Goal: Task Accomplishment & Management: Manage account settings

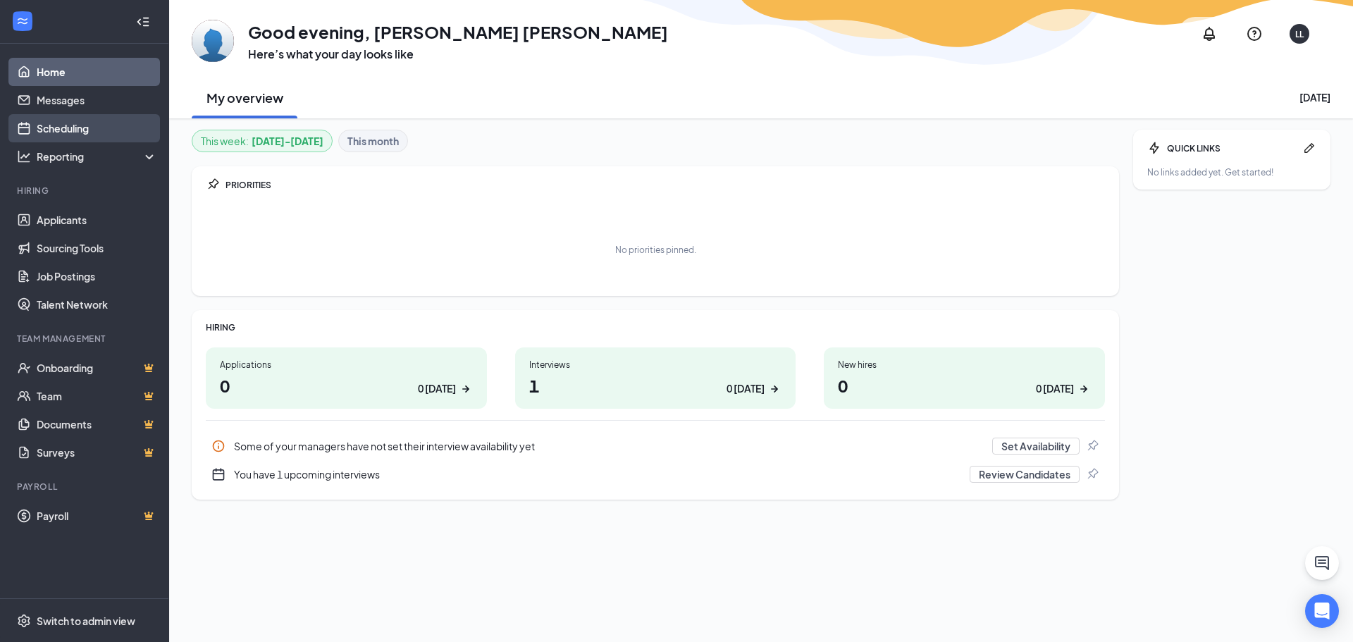
click at [75, 123] on link "Scheduling" at bounding box center [97, 128] width 120 height 28
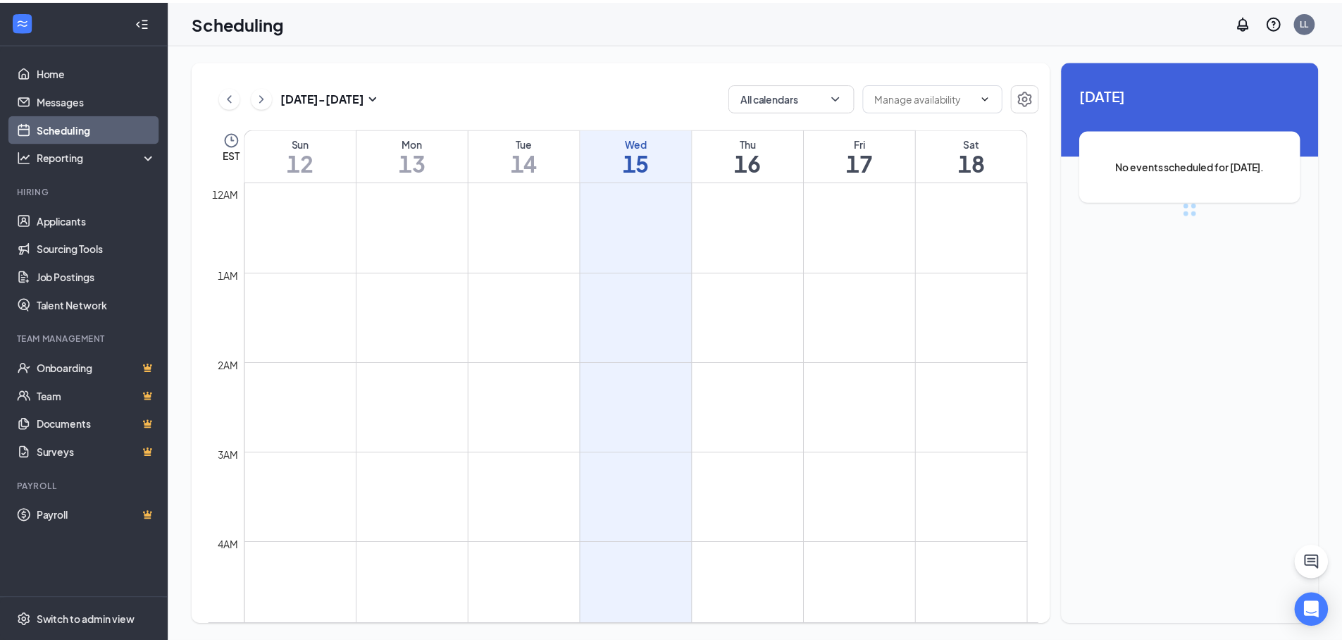
scroll to position [693, 0]
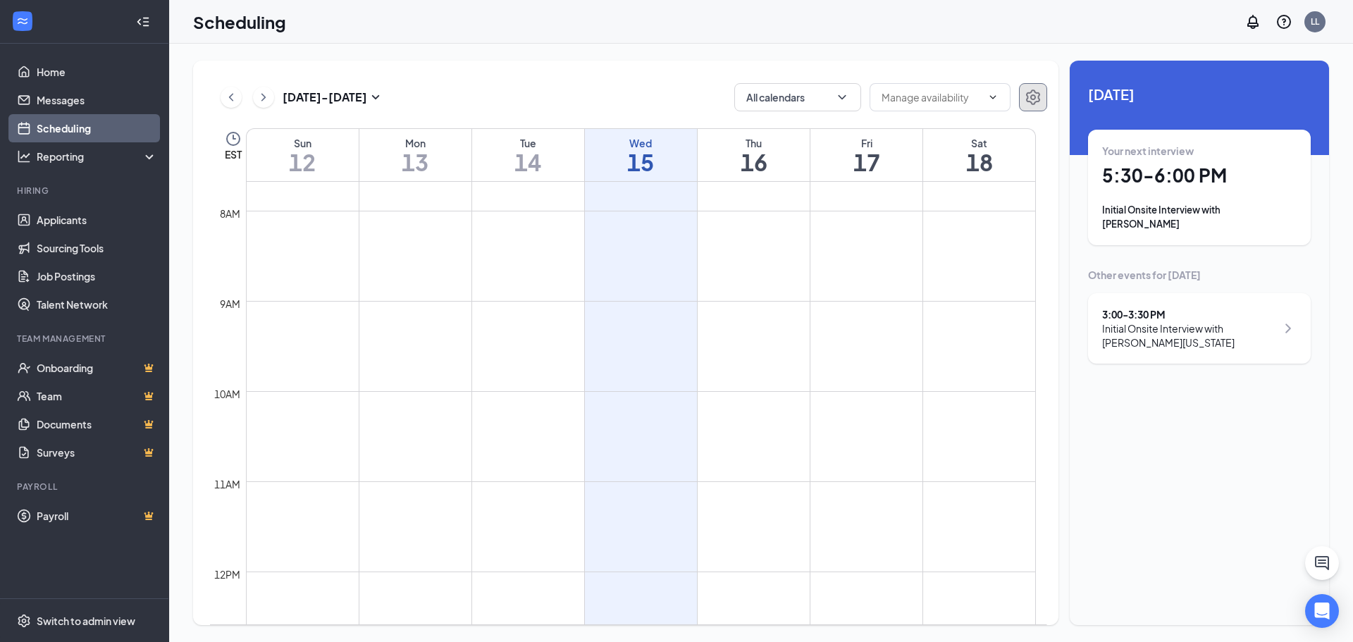
click at [1032, 100] on icon "Settings" at bounding box center [1032, 97] width 17 height 17
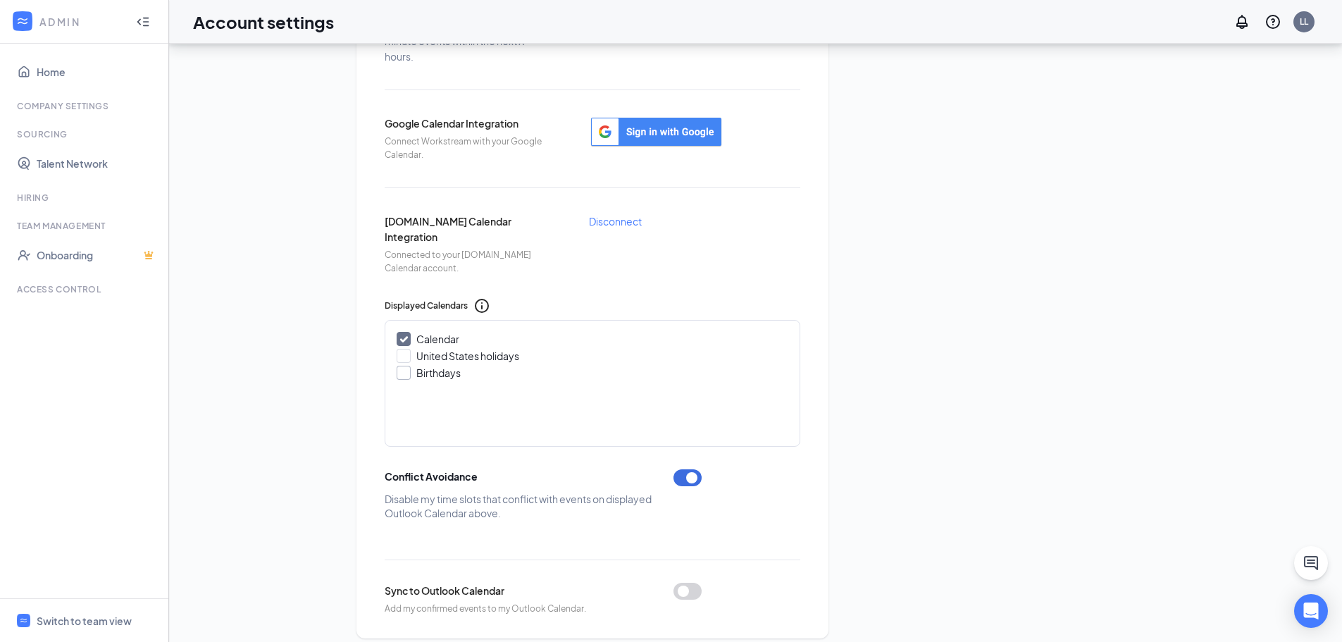
scroll to position [373, 0]
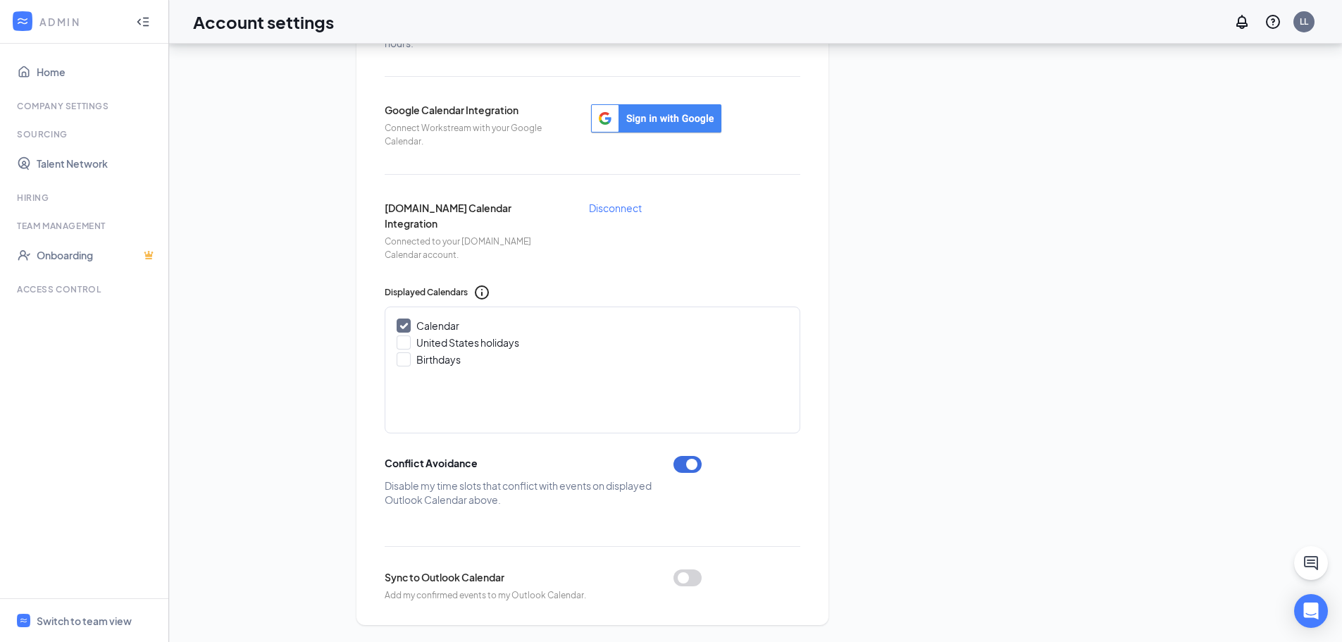
click at [685, 576] on button "button" at bounding box center [687, 577] width 28 height 17
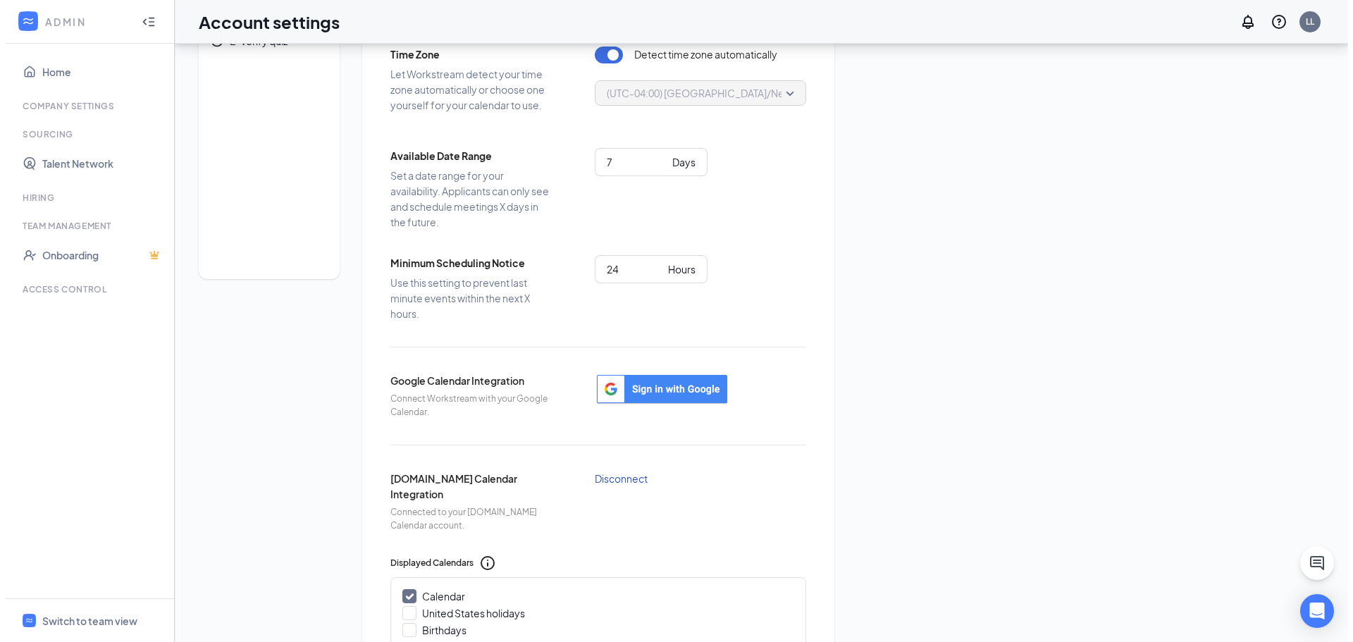
scroll to position [0, 0]
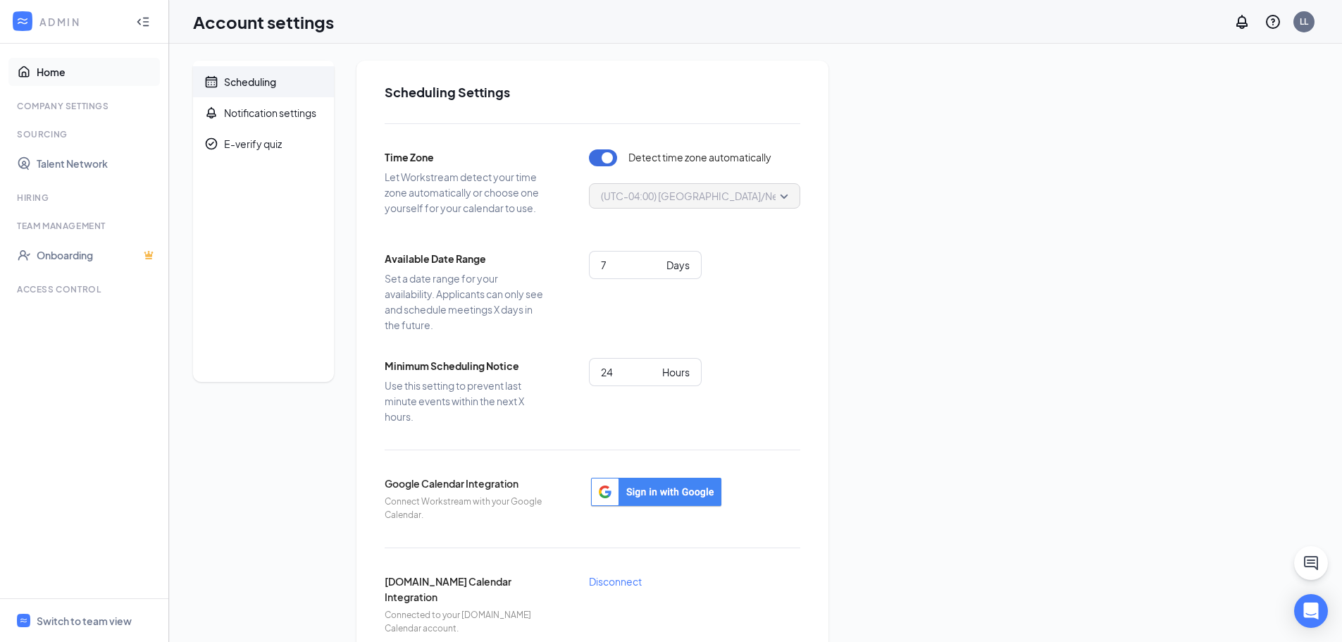
click at [54, 73] on link "Home" at bounding box center [97, 72] width 120 height 28
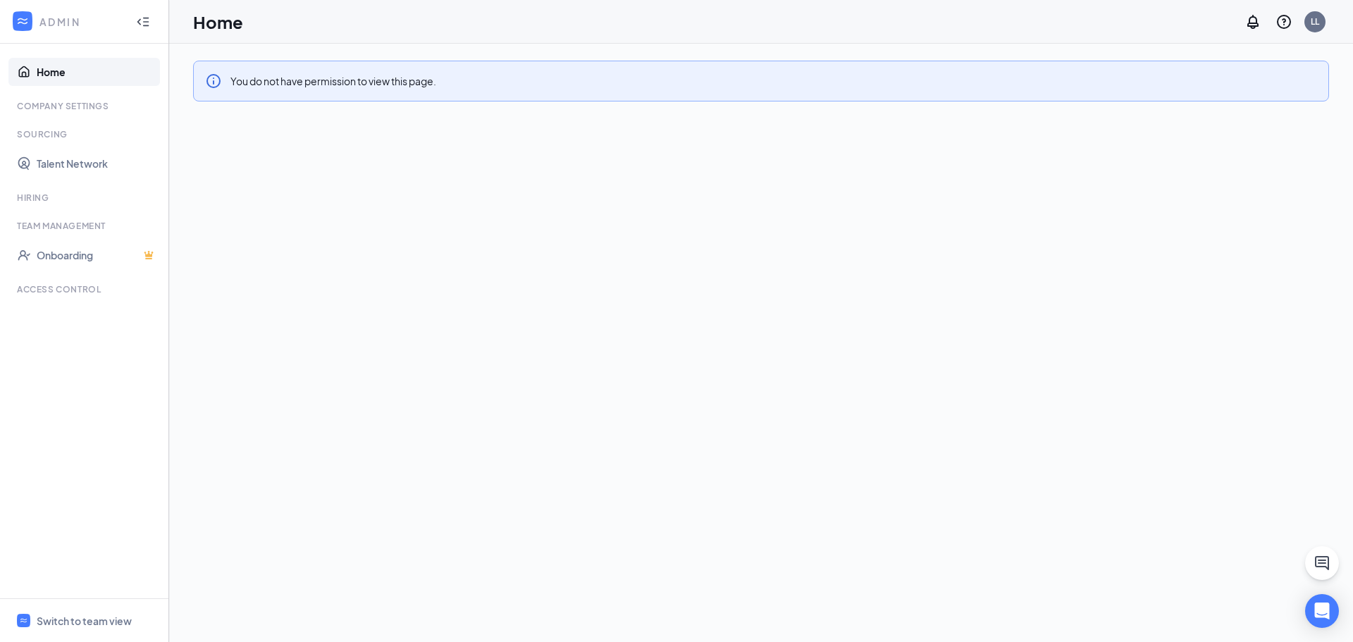
click at [144, 18] on icon "Collapse" at bounding box center [146, 21] width 6 height 9
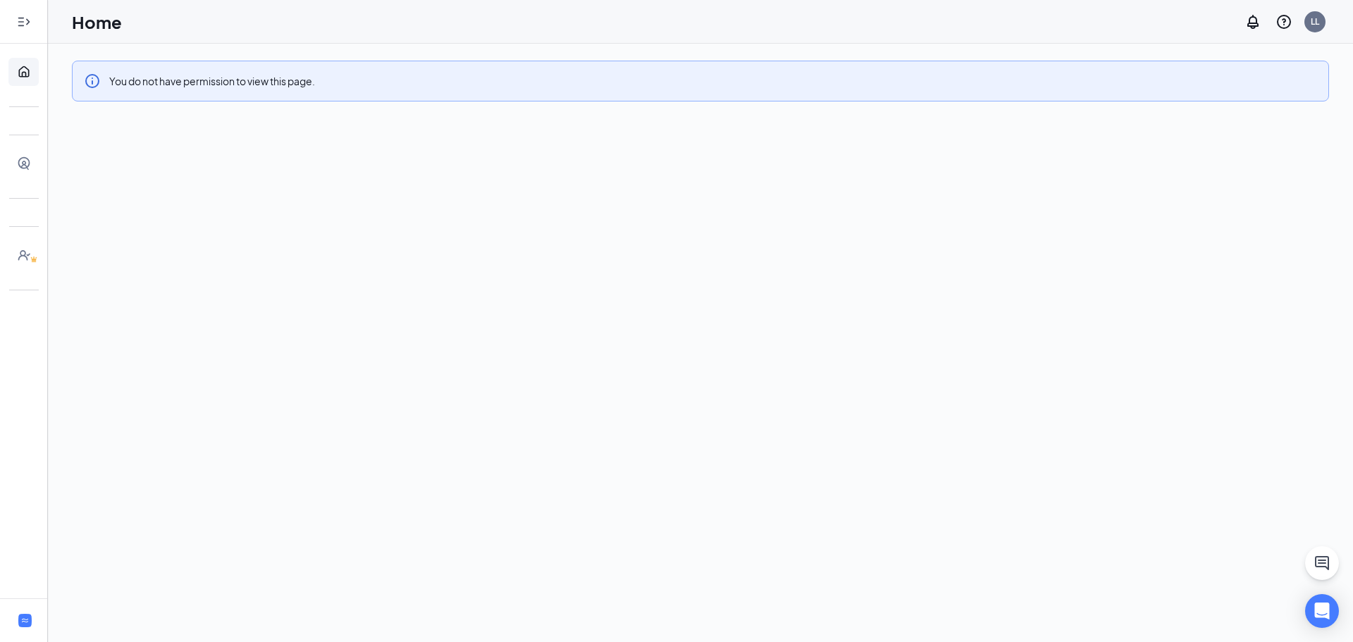
click at [16, 18] on div at bounding box center [24, 22] width 28 height 28
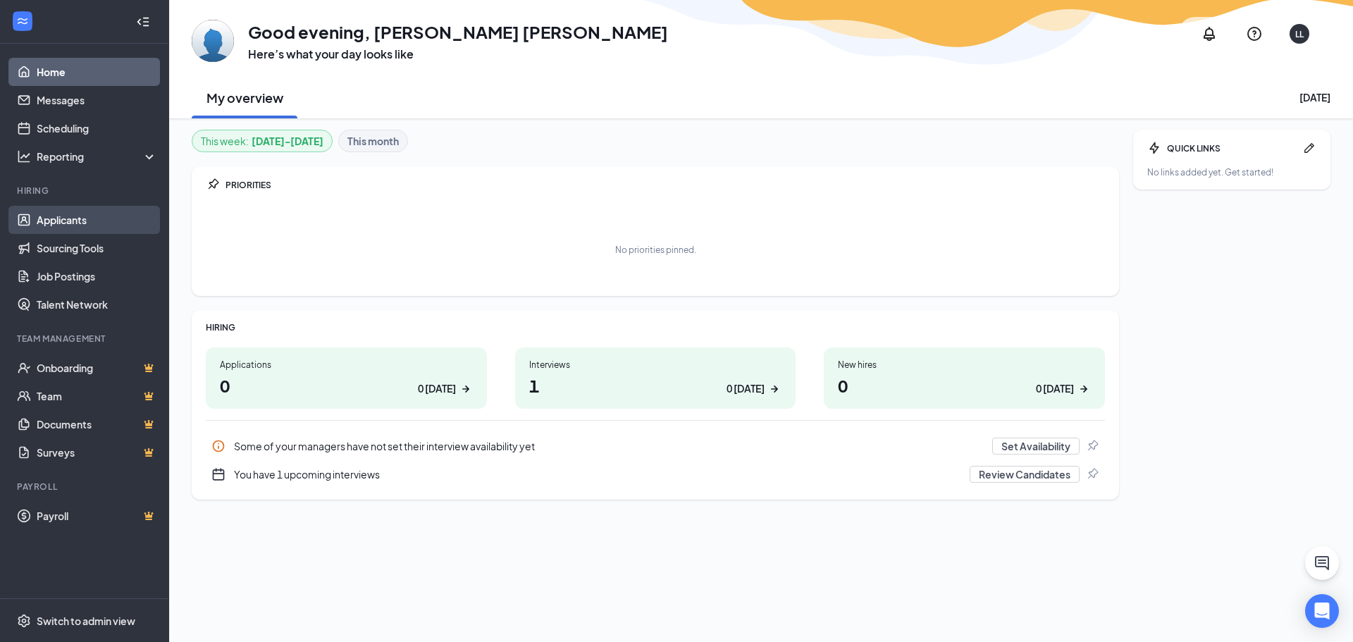
click at [63, 221] on link "Applicants" at bounding box center [97, 220] width 120 height 28
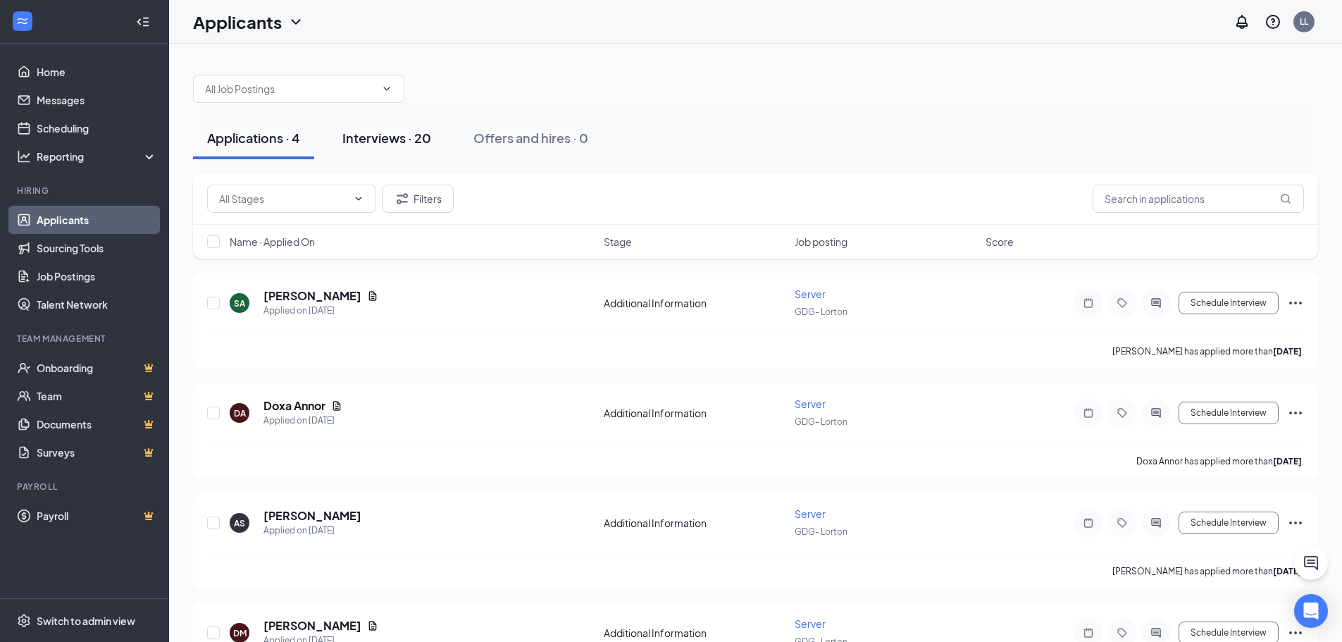
click at [390, 141] on div "Interviews · 20" at bounding box center [386, 138] width 89 height 18
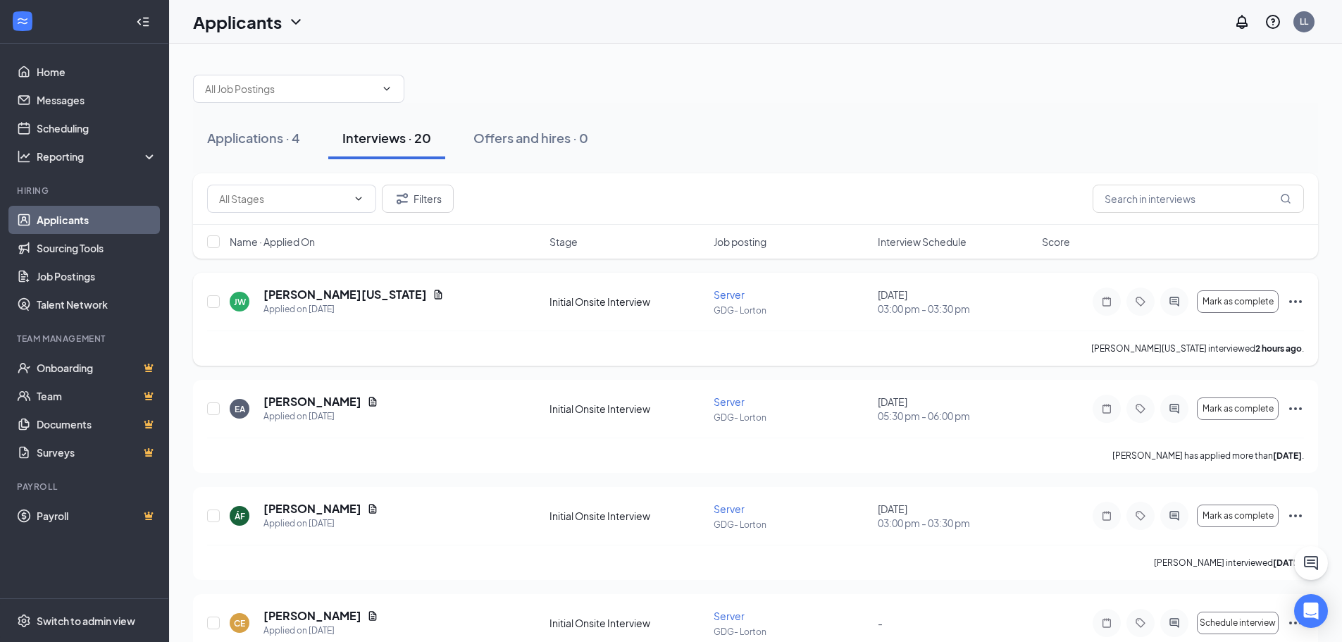
click at [1291, 303] on icon "Ellipses" at bounding box center [1295, 301] width 13 height 3
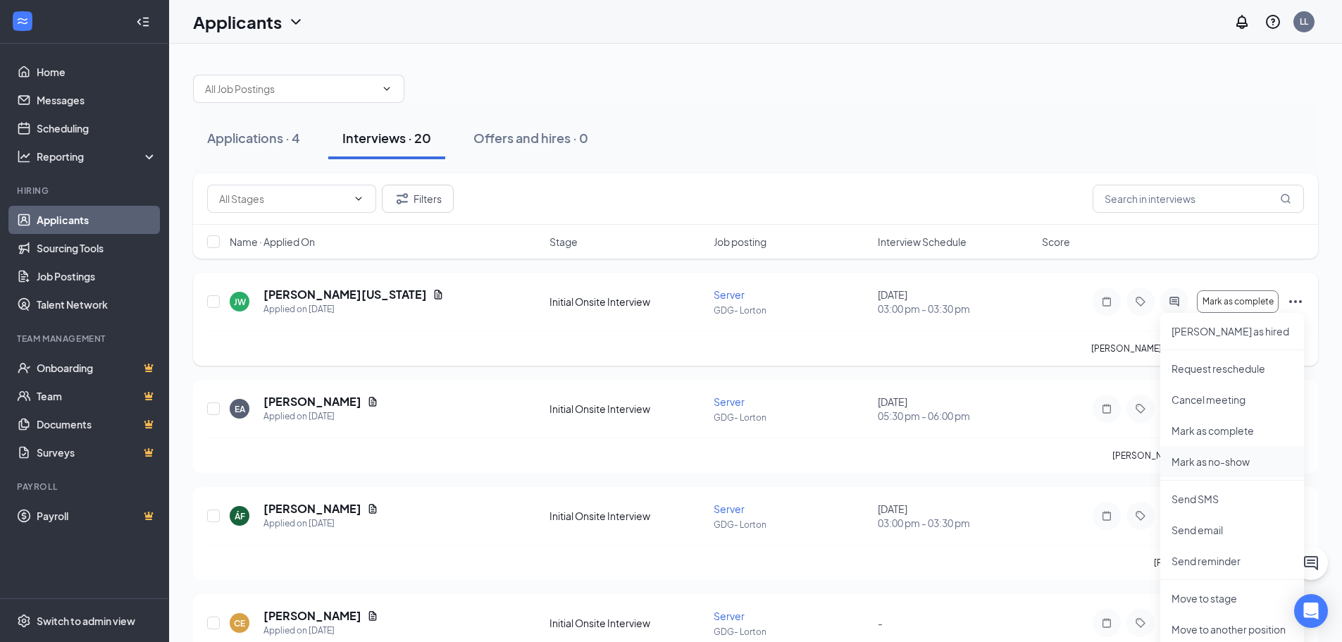
click at [1239, 459] on p "Mark as no-show" at bounding box center [1232, 461] width 121 height 14
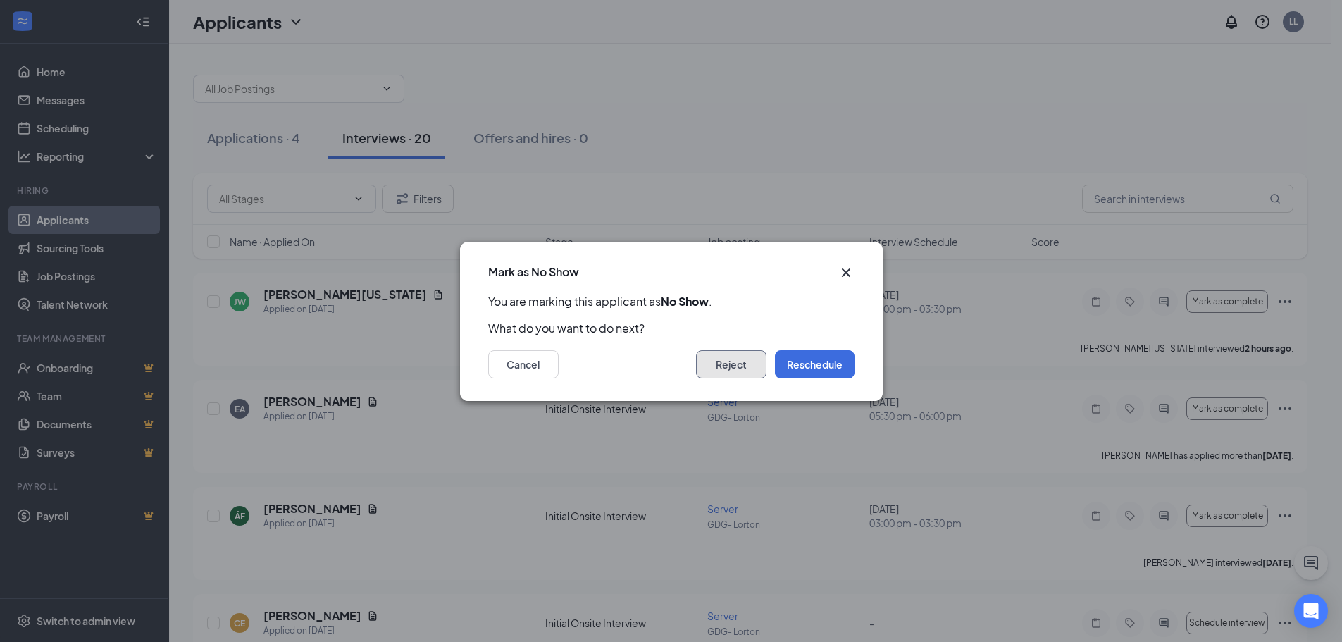
click at [733, 361] on button "Reject" at bounding box center [731, 364] width 70 height 28
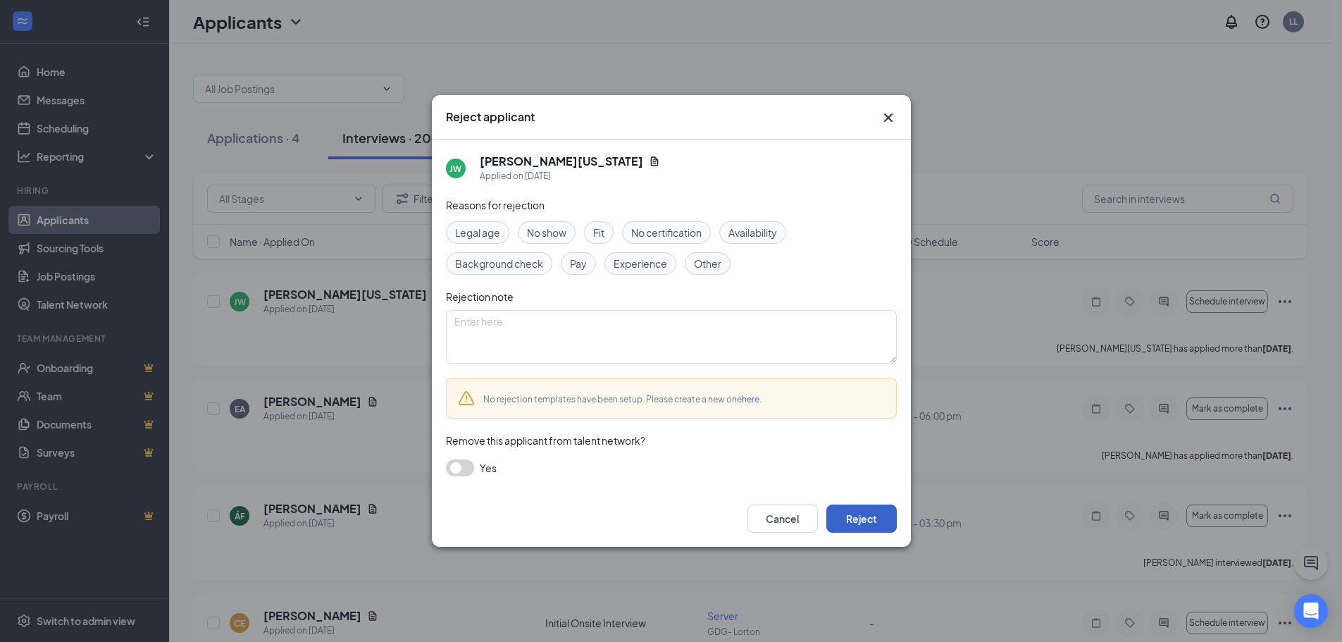
click at [863, 517] on button "Reject" at bounding box center [861, 518] width 70 height 28
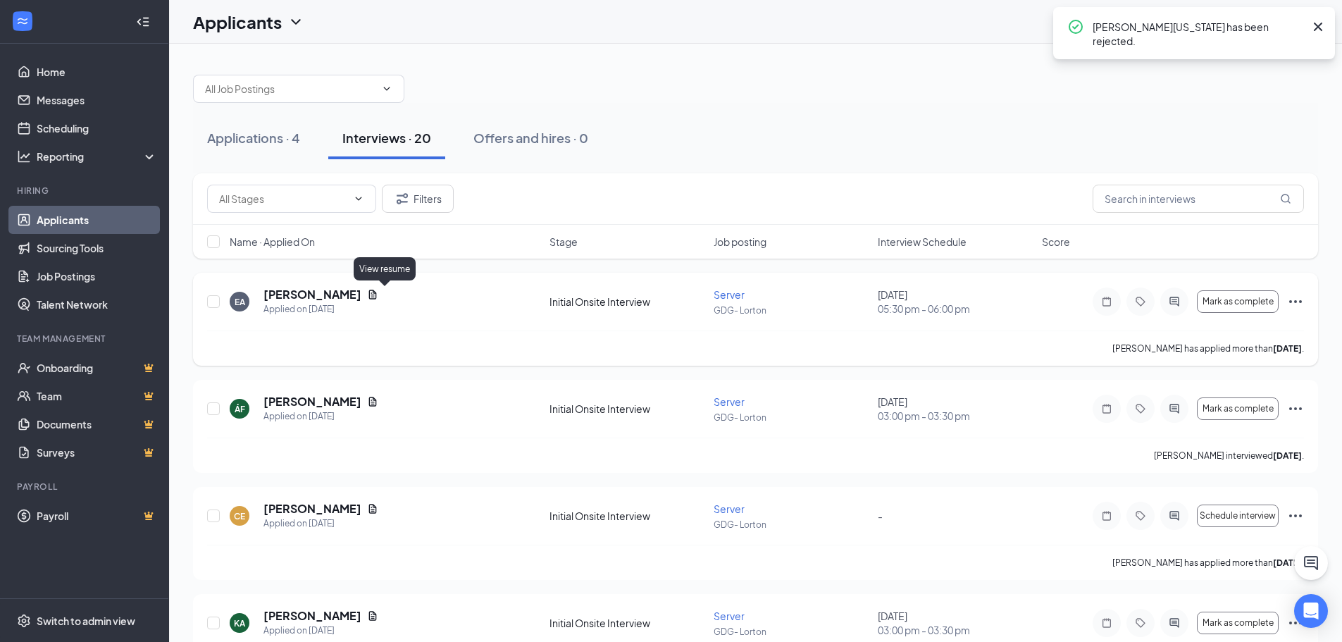
click at [377, 294] on icon "Document" at bounding box center [373, 294] width 8 height 9
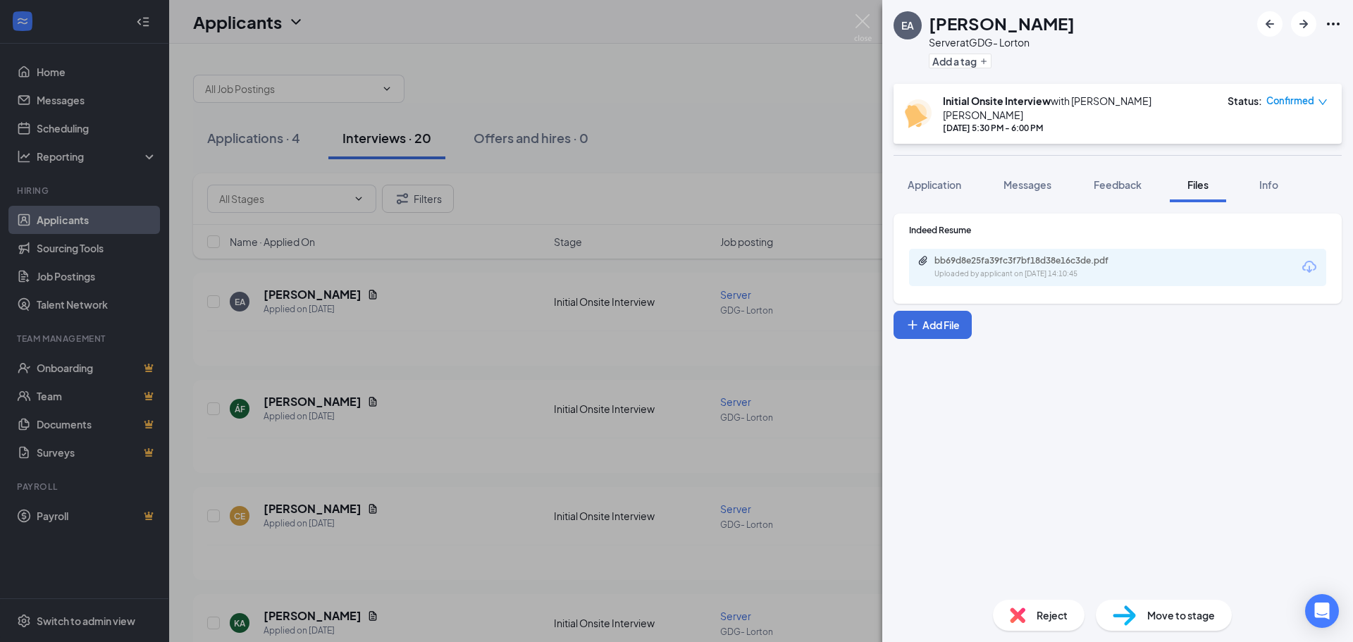
click at [1311, 259] on icon "Download" at bounding box center [1308, 267] width 17 height 17
click at [1324, 101] on icon "down" at bounding box center [1322, 102] width 10 height 10
click at [1267, 166] on span "Mark complete" at bounding box center [1254, 165] width 70 height 15
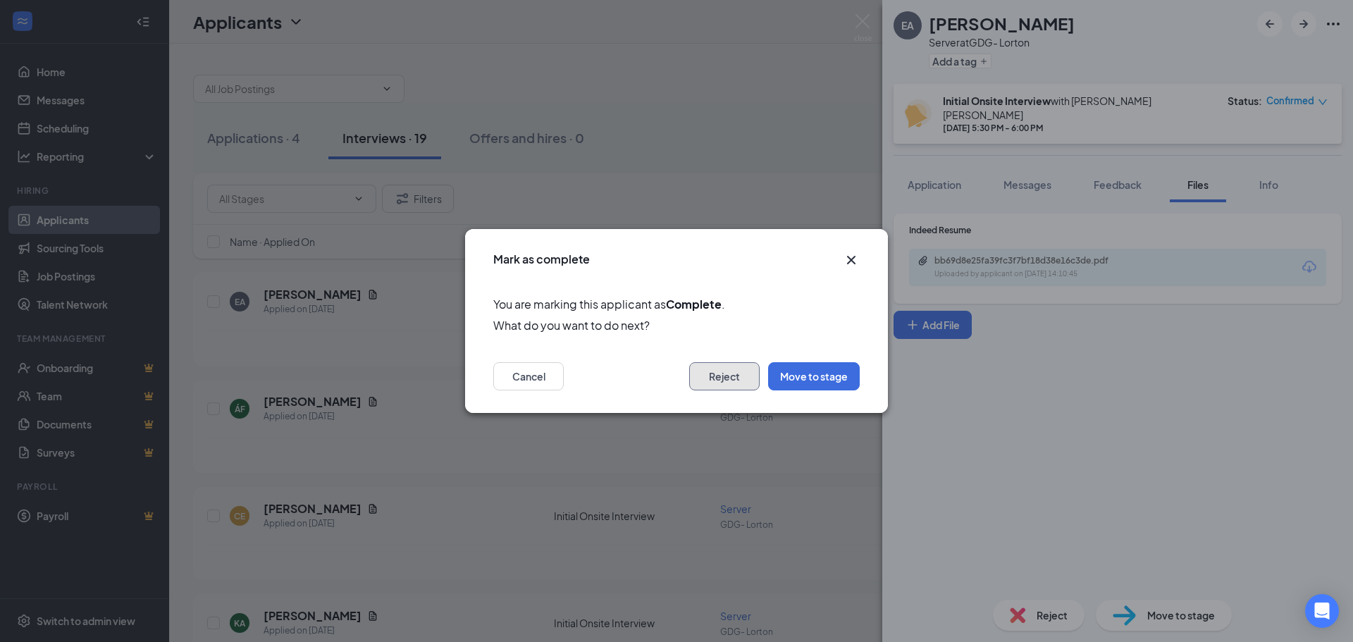
click at [707, 368] on button "Reject" at bounding box center [724, 376] width 70 height 28
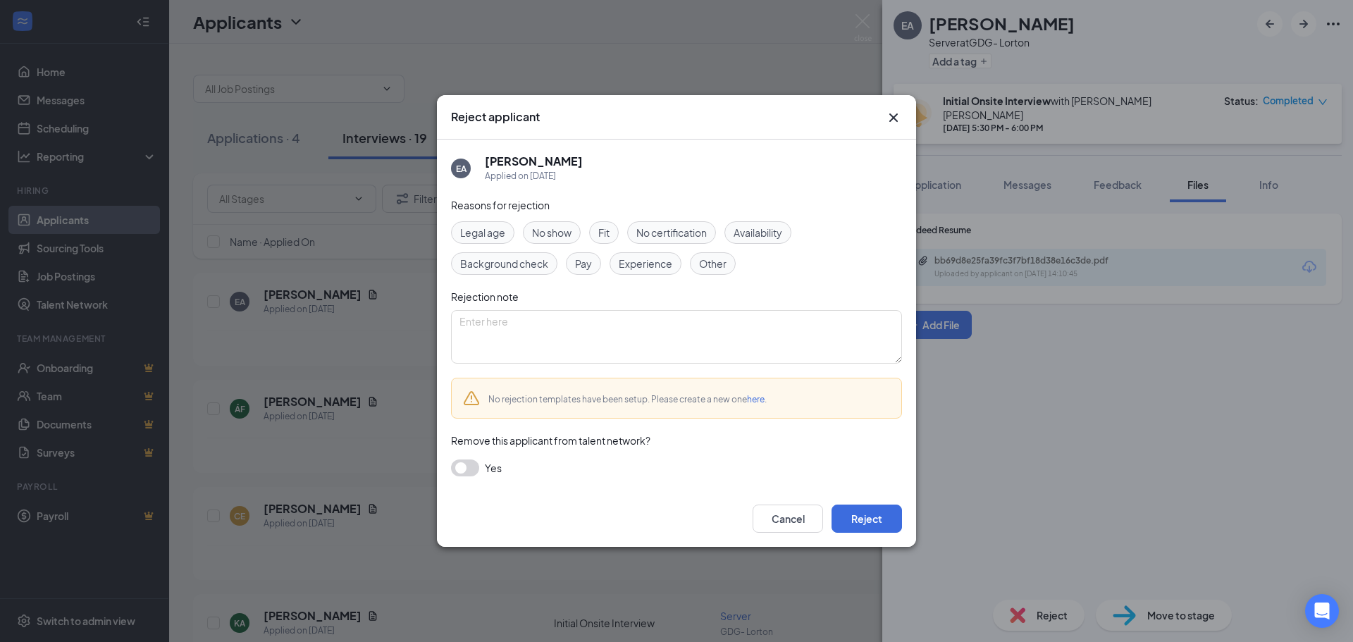
click at [662, 266] on span "Experience" at bounding box center [646, 263] width 54 height 15
click at [866, 512] on button "Reject" at bounding box center [866, 518] width 70 height 28
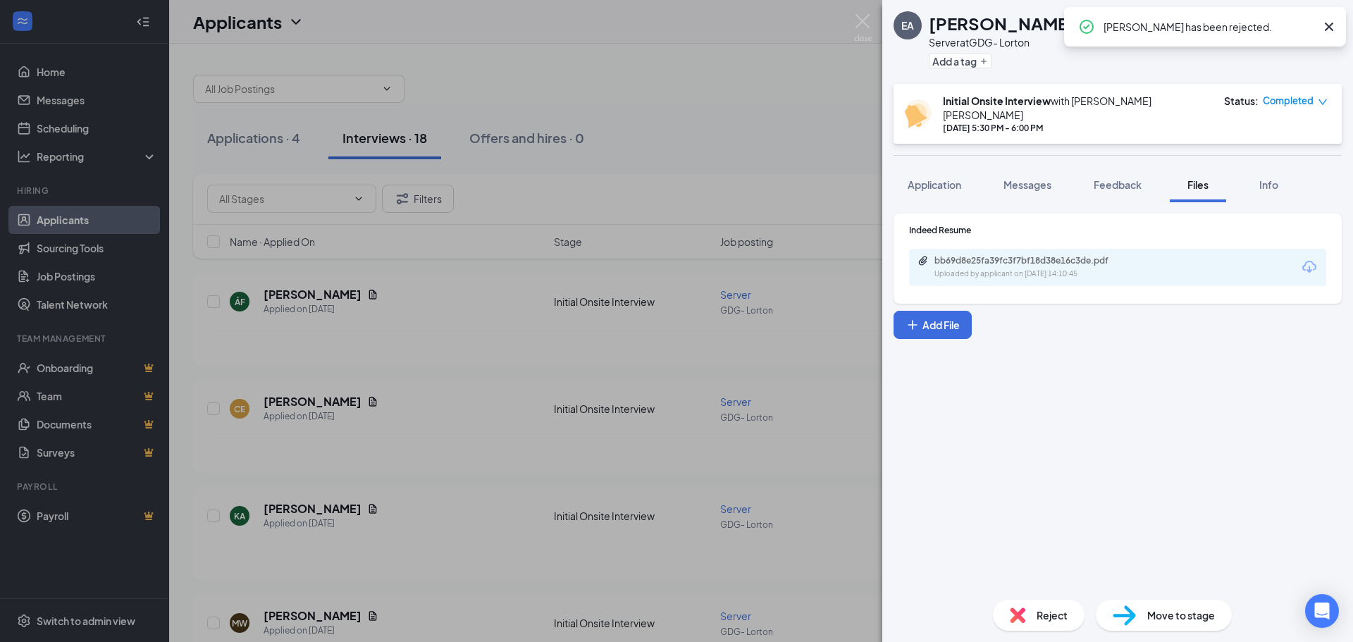
click at [1324, 24] on icon "Cross" at bounding box center [1328, 26] width 17 height 17
click at [868, 22] on img at bounding box center [863, 27] width 18 height 27
